Goal: Task Accomplishment & Management: Use online tool/utility

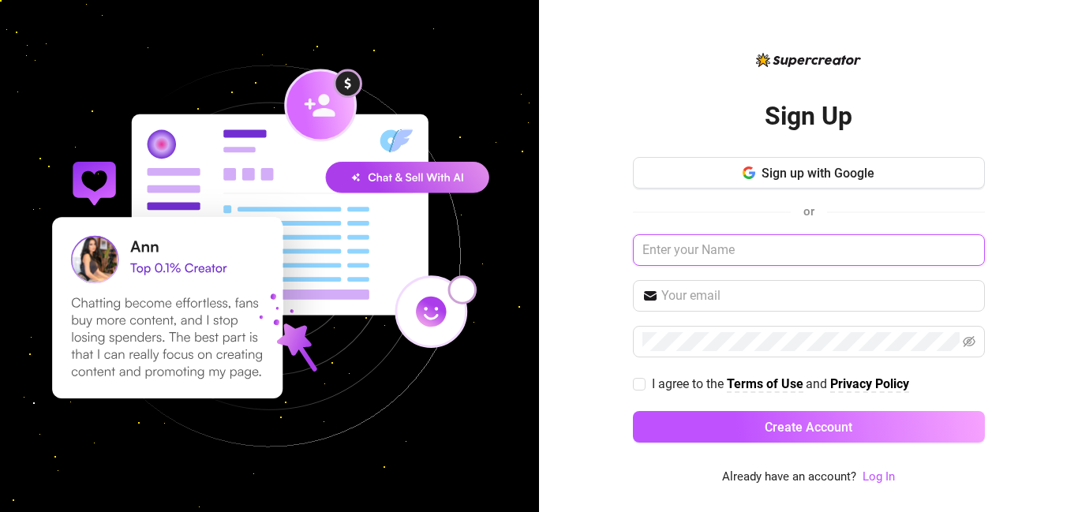
click at [770, 252] on input "text" at bounding box center [809, 250] width 352 height 32
click at [882, 473] on link "Log In" at bounding box center [879, 477] width 32 height 14
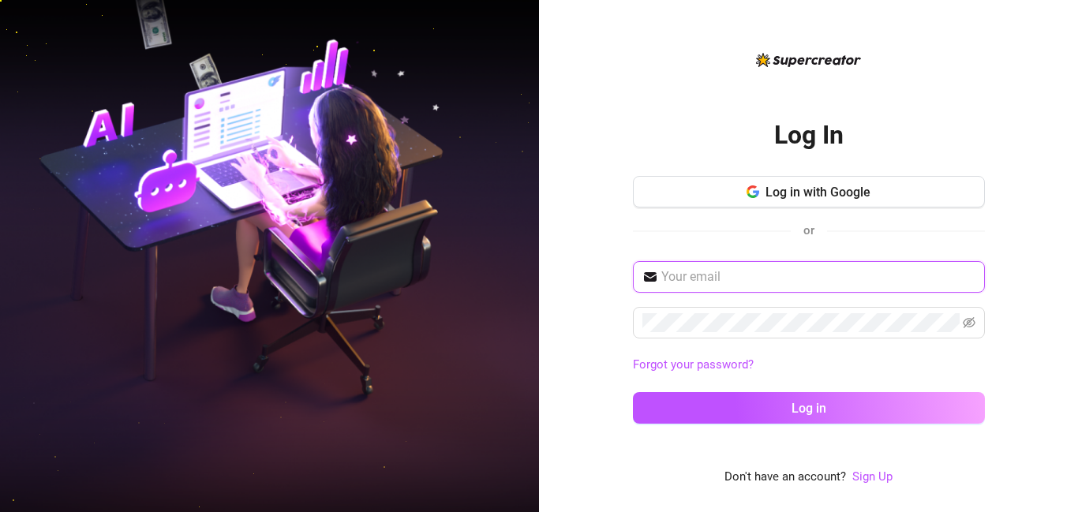
click at [771, 279] on input "text" at bounding box center [818, 277] width 314 height 19
type input "[EMAIL_ADDRESS][DOMAIN_NAME]"
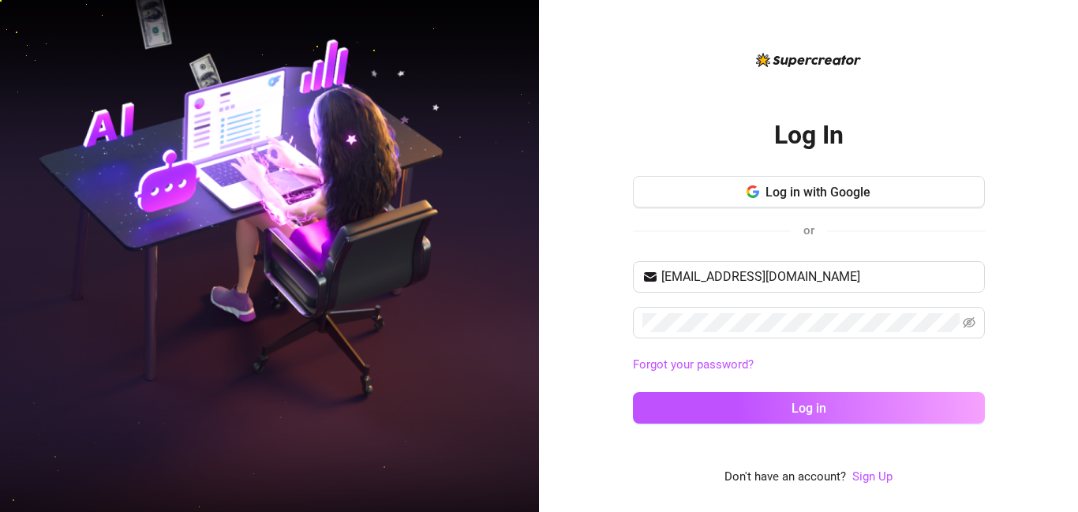
click at [713, 242] on div "Log in with Google or" at bounding box center [809, 214] width 352 height 77
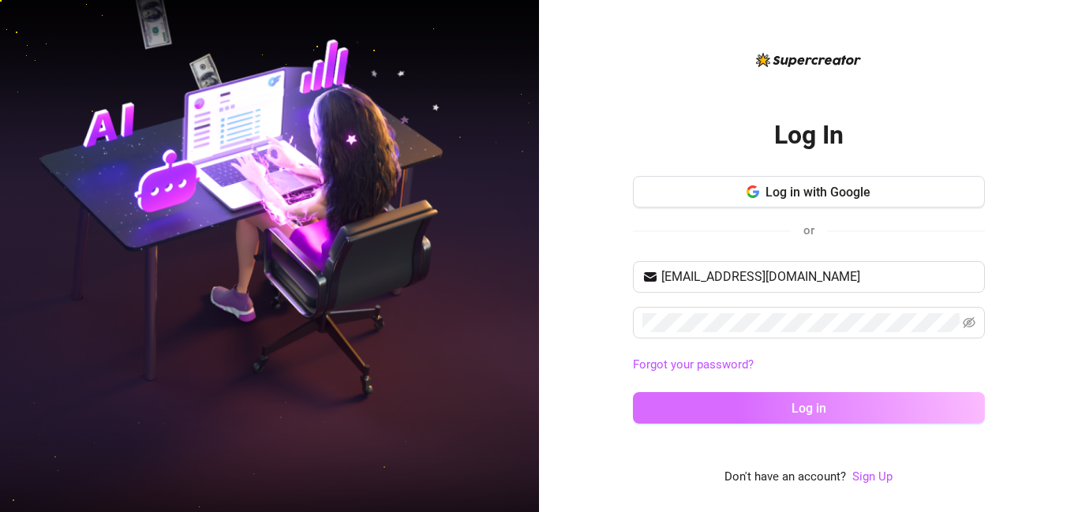
click at [787, 401] on button "Log in" at bounding box center [809, 408] width 352 height 32
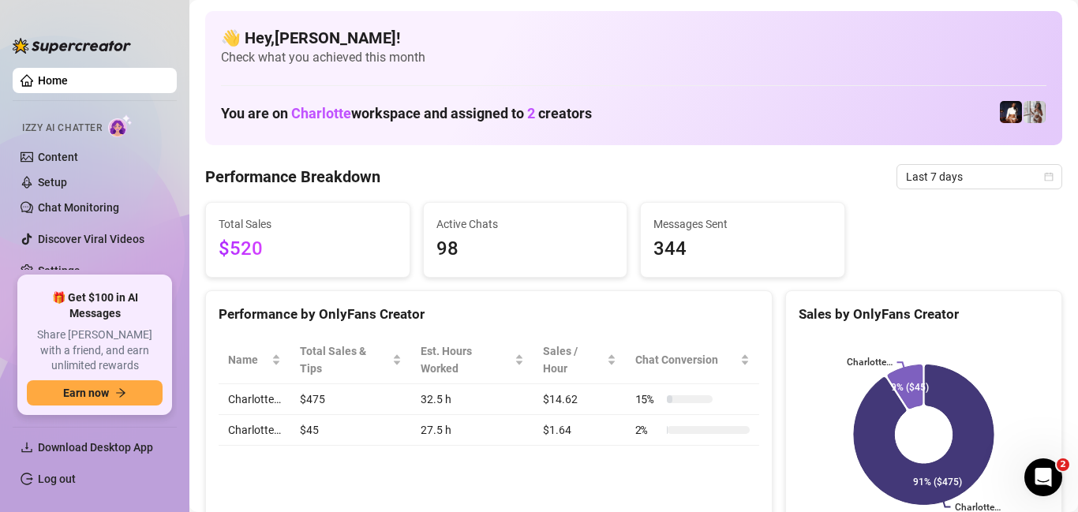
click at [535, 114] on span "2" at bounding box center [531, 113] width 8 height 17
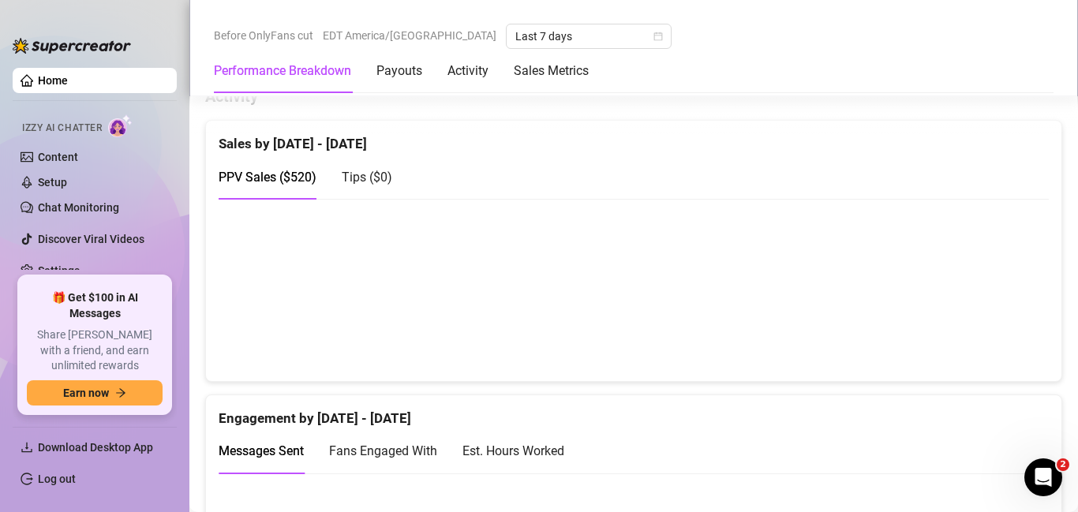
scroll to position [796, 0]
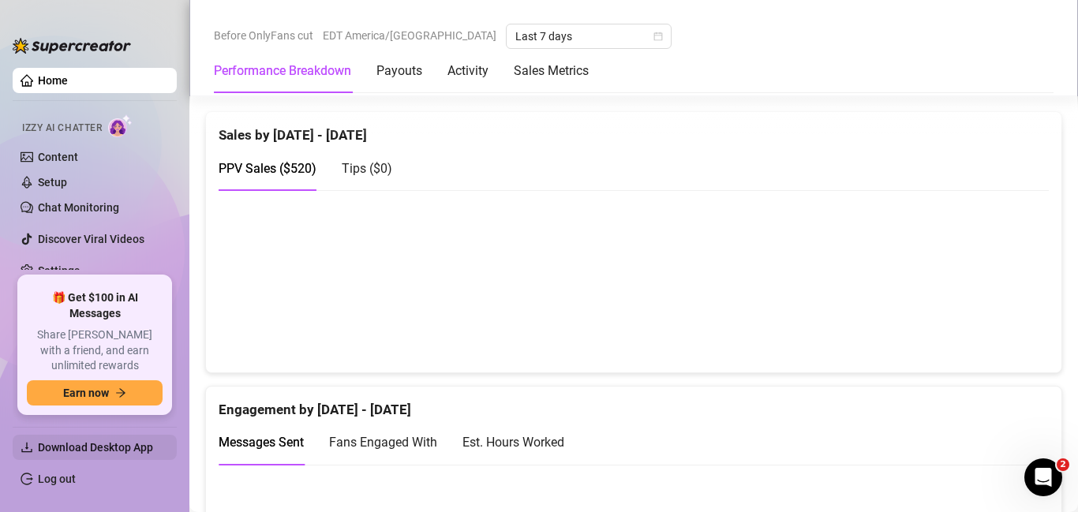
click at [116, 449] on span "Download Desktop App" at bounding box center [95, 447] width 115 height 13
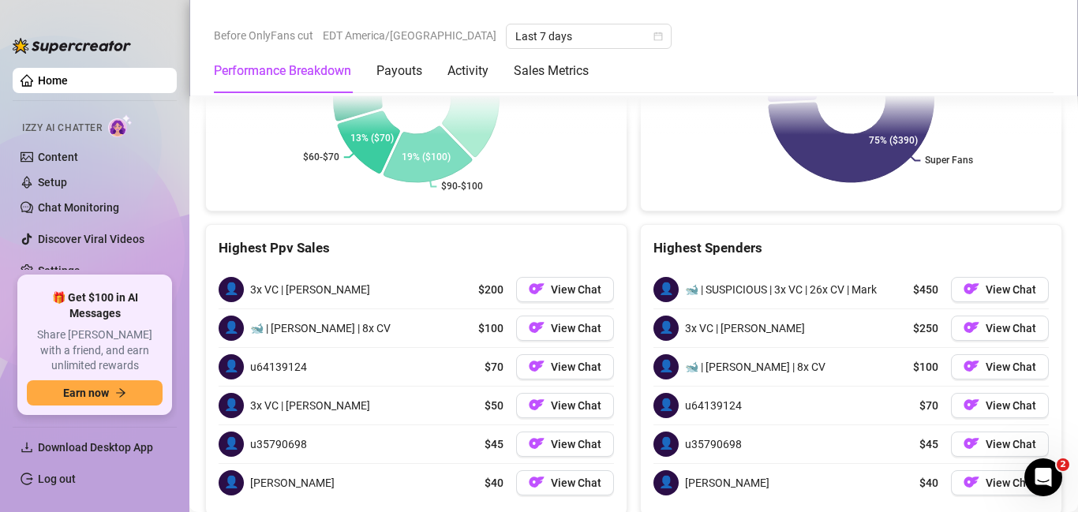
scroll to position [2674, 0]
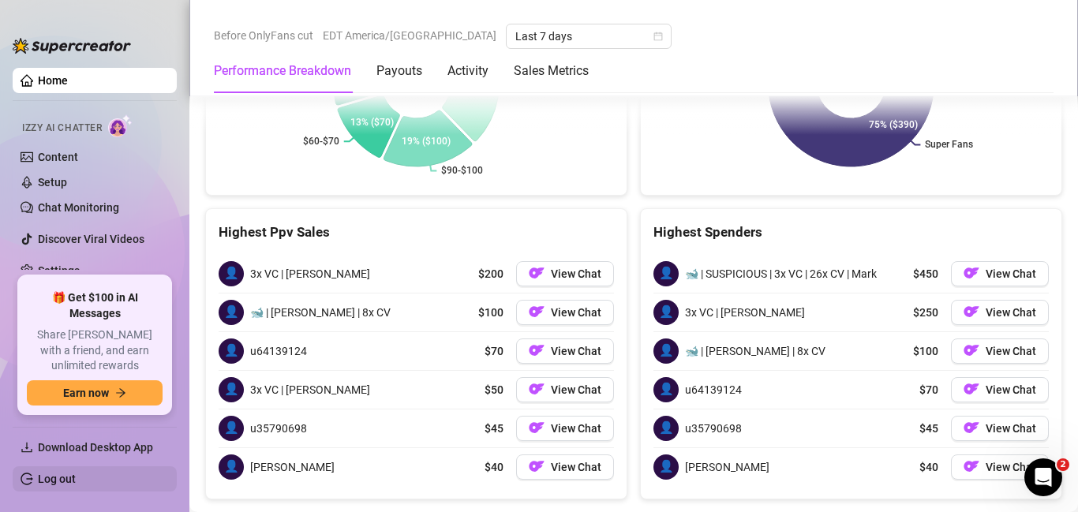
click at [59, 485] on link "Log out" at bounding box center [57, 479] width 38 height 13
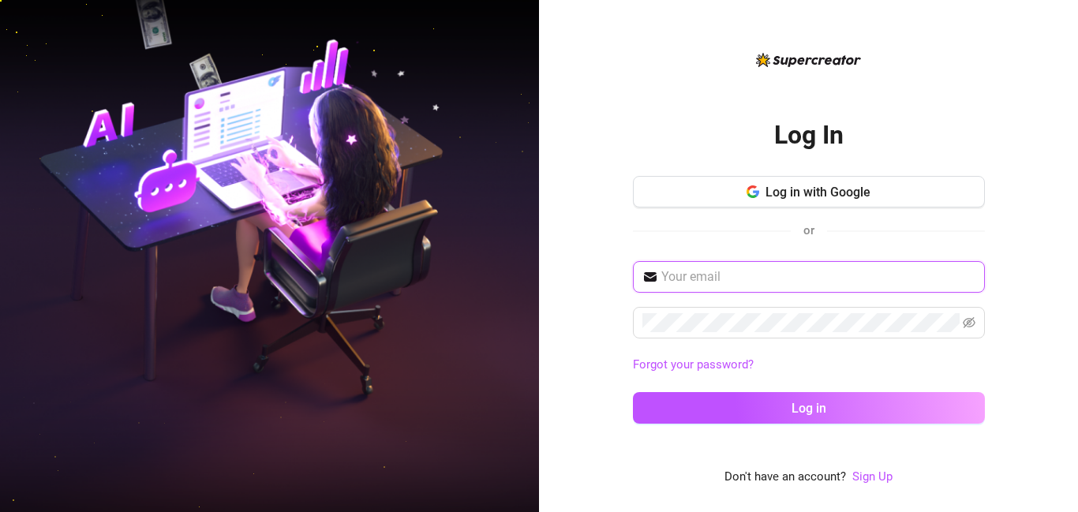
type input "[EMAIL_ADDRESS][DOMAIN_NAME]"
